Goal: Information Seeking & Learning: Check status

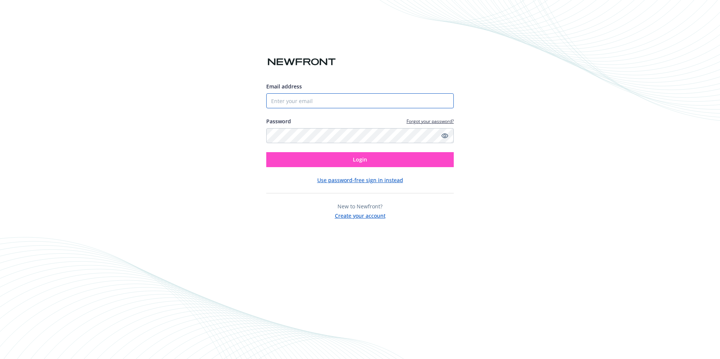
type input "[EMAIL_ADDRESS][DOMAIN_NAME]"
click at [349, 163] on button "Login" at bounding box center [359, 159] width 187 height 15
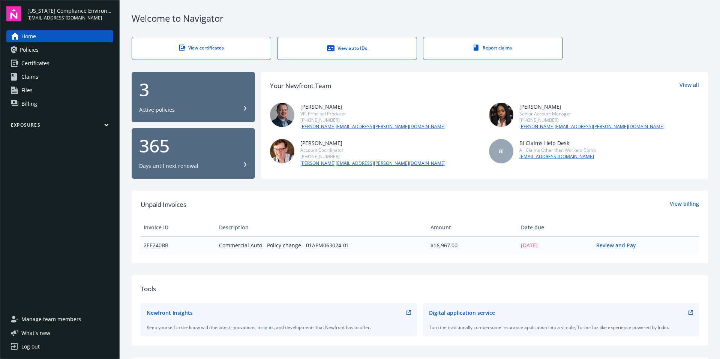
click at [35, 66] on span "Certificates" at bounding box center [35, 63] width 28 height 12
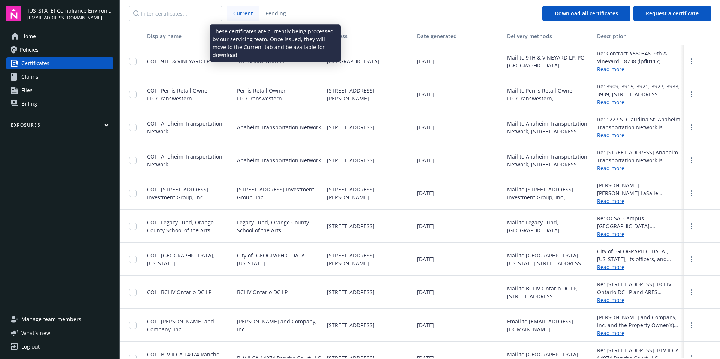
click at [287, 18] on div "Pending" at bounding box center [275, 13] width 33 height 14
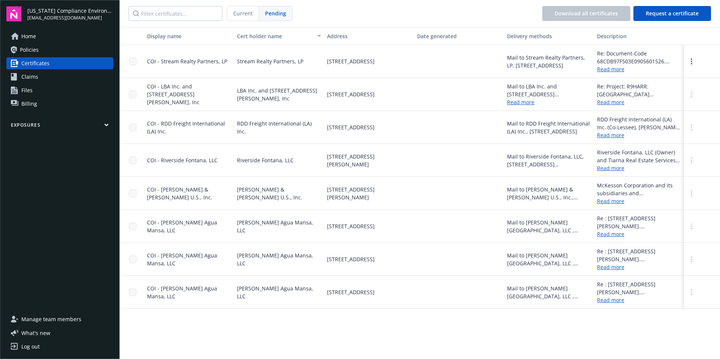
click at [239, 14] on span "Current" at bounding box center [242, 13] width 19 height 8
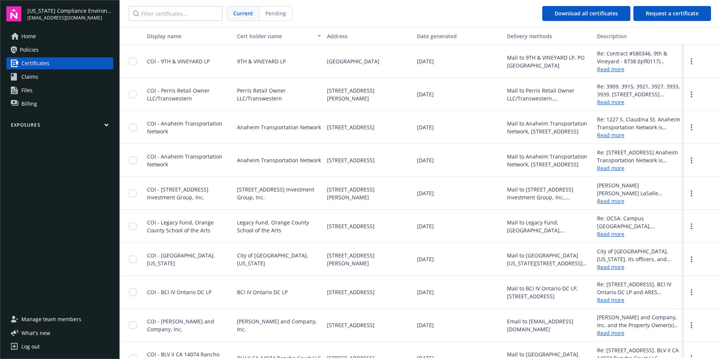
click at [18, 34] on icon at bounding box center [14, 36] width 7 height 7
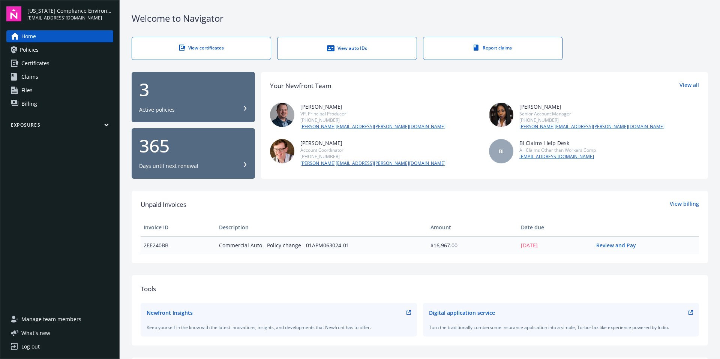
click at [31, 51] on span "Policies" at bounding box center [29, 50] width 19 height 12
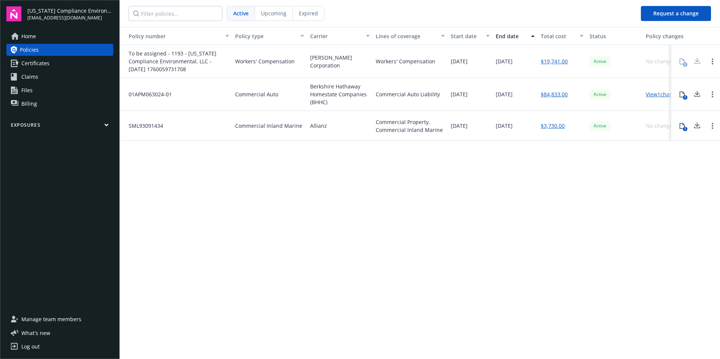
click at [271, 15] on span "Upcoming" at bounding box center [273, 13] width 25 height 8
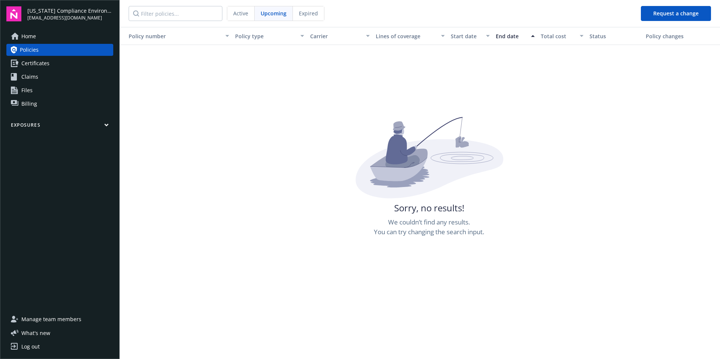
click at [310, 14] on span "Expired" at bounding box center [308, 13] width 19 height 8
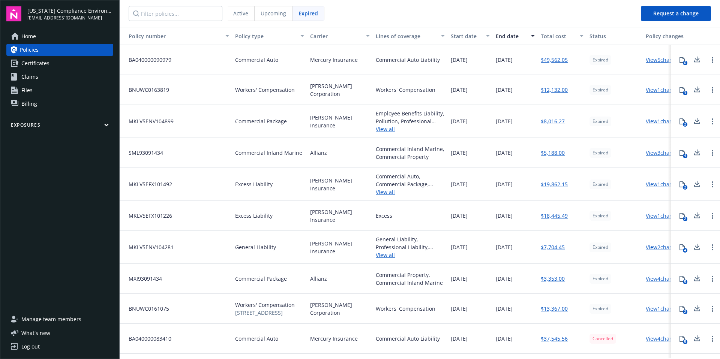
click at [271, 15] on span "Upcoming" at bounding box center [272, 13] width 25 height 8
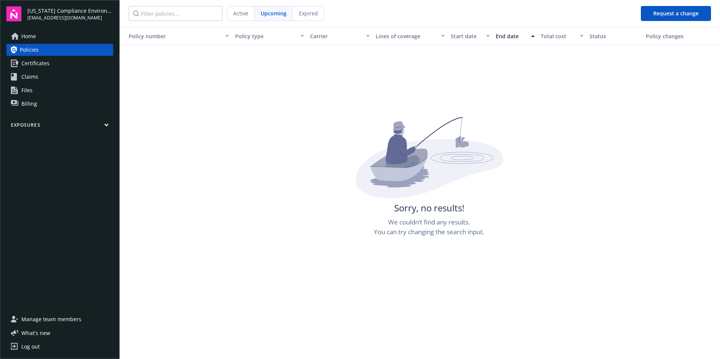
click at [245, 14] on span "Active" at bounding box center [240, 13] width 15 height 8
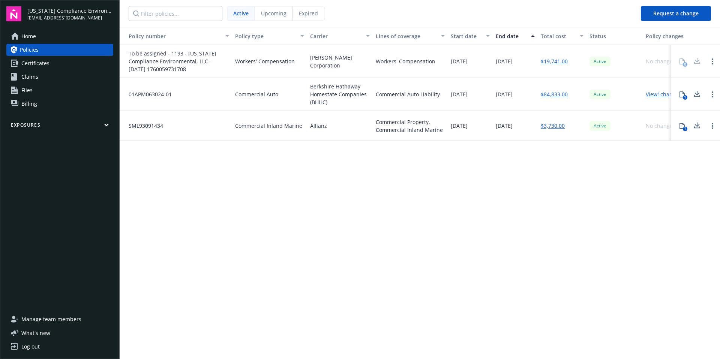
click at [35, 37] on span "Home" at bounding box center [28, 36] width 15 height 12
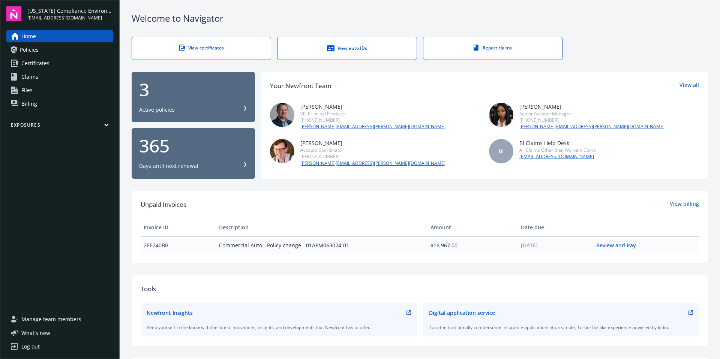
click at [31, 81] on span "Claims" at bounding box center [29, 77] width 17 height 12
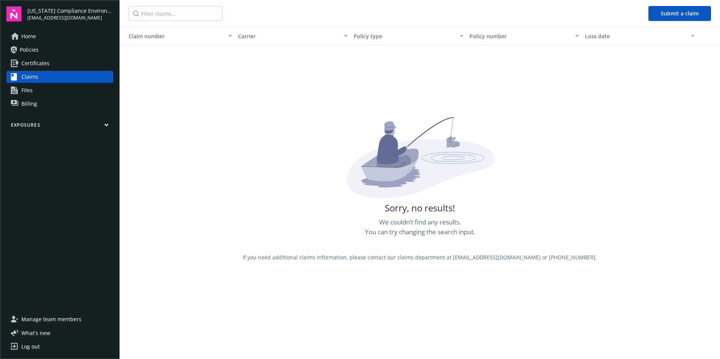
click at [34, 33] on span "Home" at bounding box center [28, 36] width 15 height 12
